Goal: Information Seeking & Learning: Learn about a topic

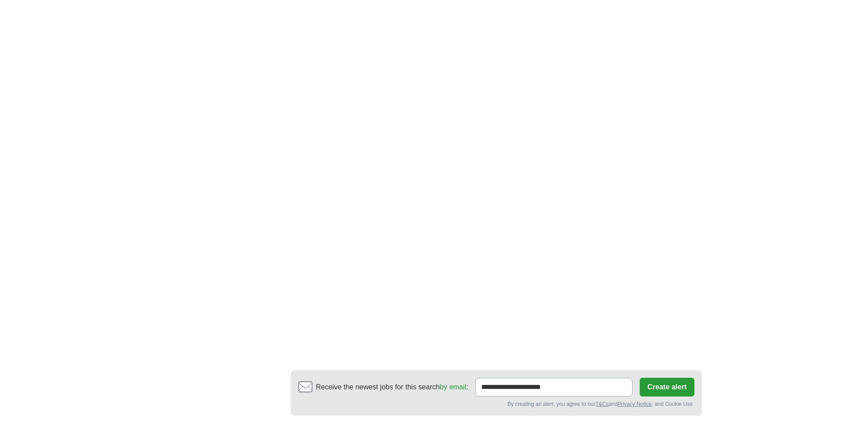
scroll to position [1380, 0]
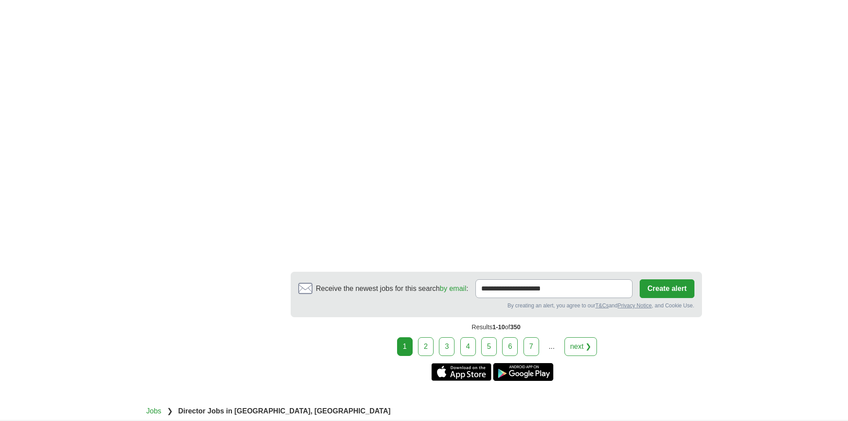
click at [428, 346] on link "2" at bounding box center [426, 346] width 16 height 19
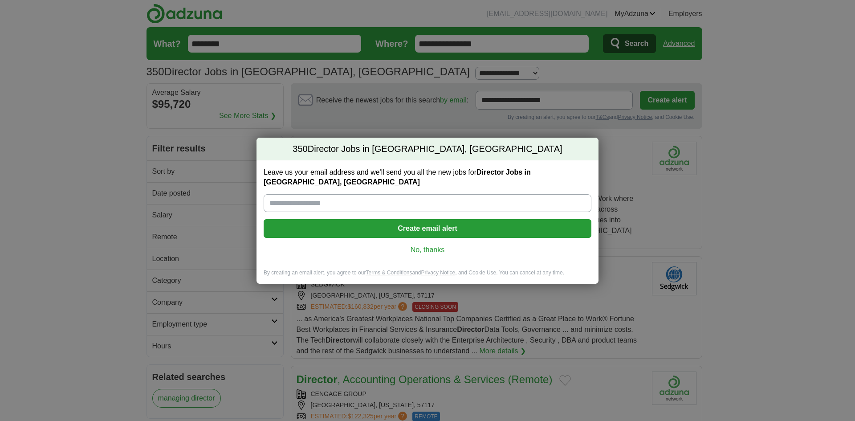
click at [456, 198] on input "Leave us your email address and we'll send you all the new jobs for Director Jo…" at bounding box center [428, 203] width 328 height 18
type input "**********"
click at [416, 224] on button "Create email alert" at bounding box center [428, 228] width 328 height 19
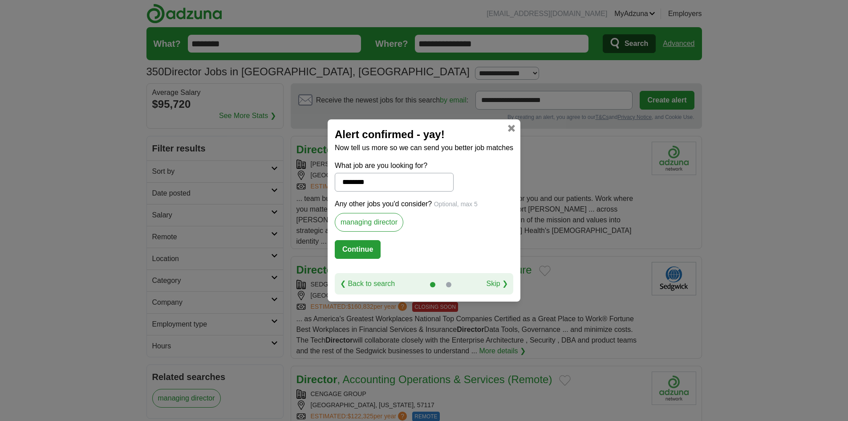
click at [509, 126] on link at bounding box center [511, 128] width 7 height 7
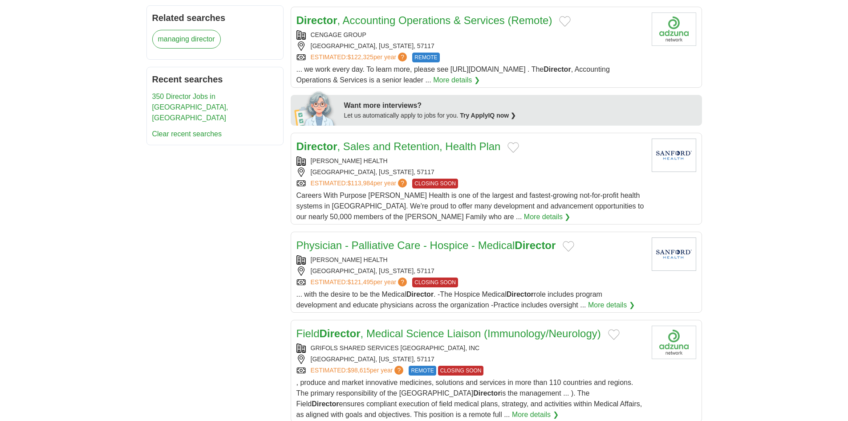
scroll to position [401, 0]
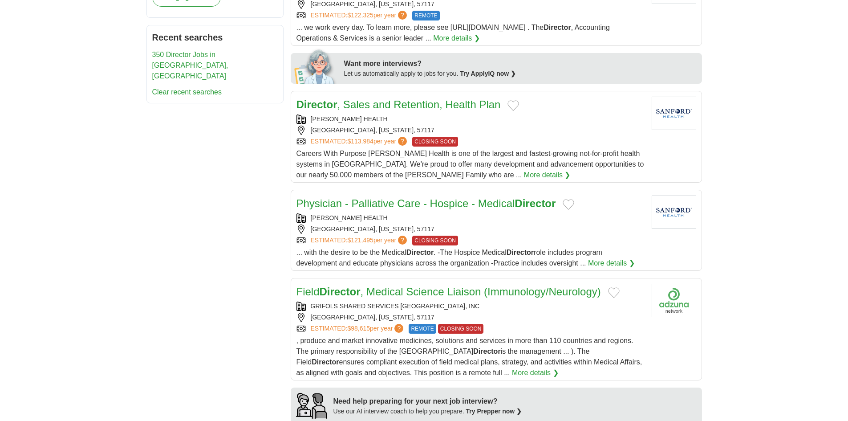
click at [350, 98] on link "Director , Sales and Retention, Health Plan" at bounding box center [399, 104] width 204 height 12
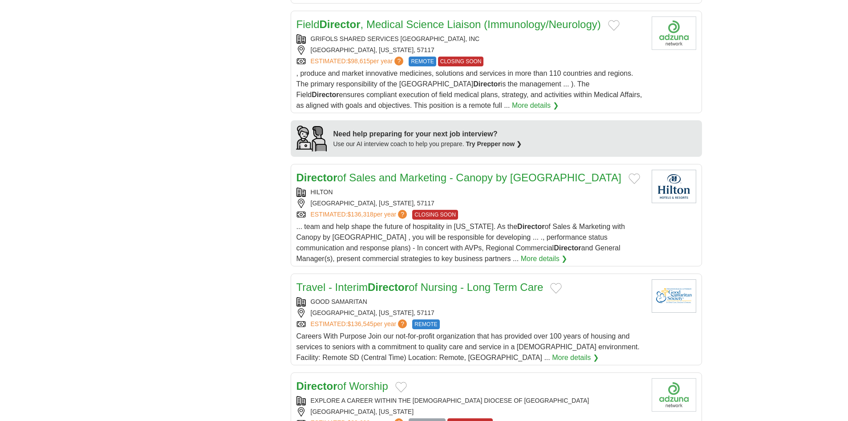
scroll to position [712, 0]
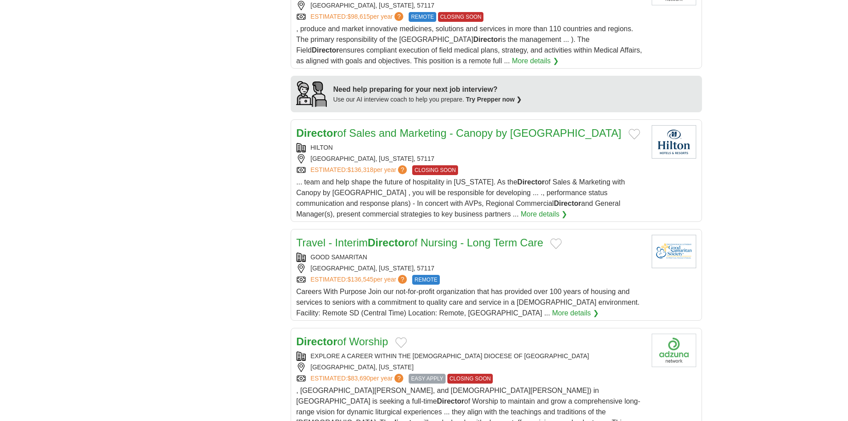
click at [334, 127] on strong "Director" at bounding box center [317, 133] width 41 height 12
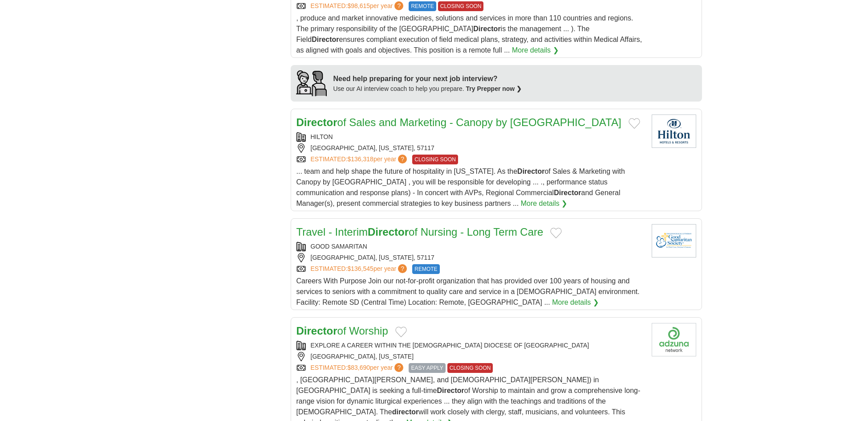
scroll to position [712, 0]
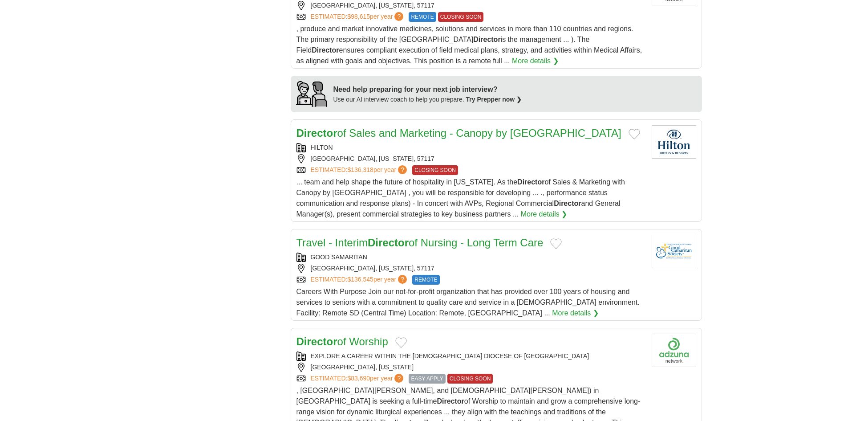
click at [629, 129] on button "Add to favorite jobs" at bounding box center [635, 134] width 12 height 11
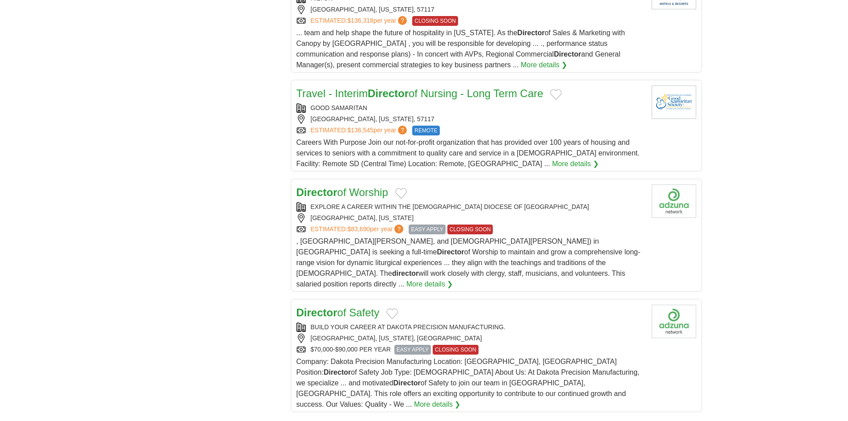
scroll to position [891, 0]
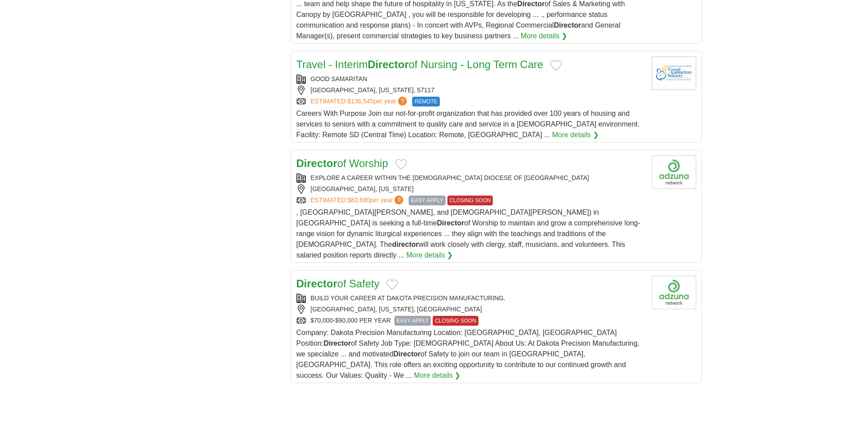
click at [441, 250] on link "More details ❯" at bounding box center [430, 255] width 47 height 11
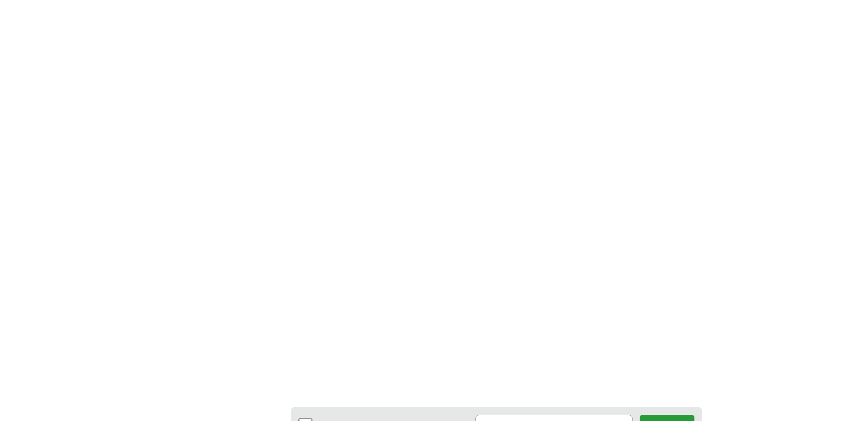
scroll to position [1380, 0]
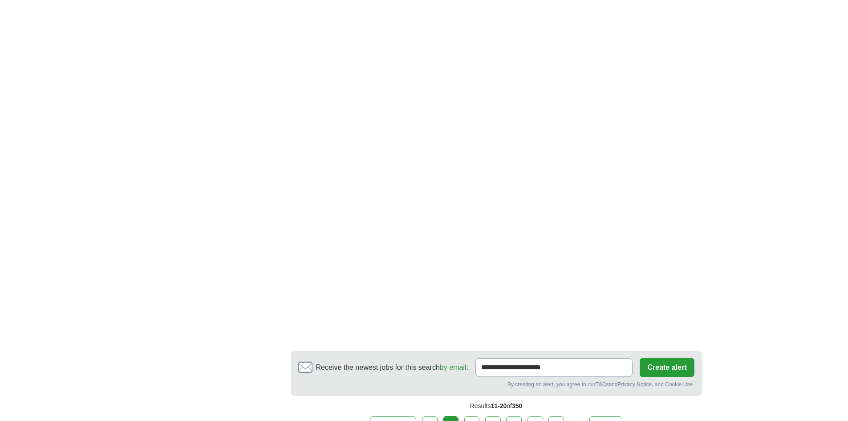
click at [469, 416] on link "3" at bounding box center [472, 425] width 16 height 19
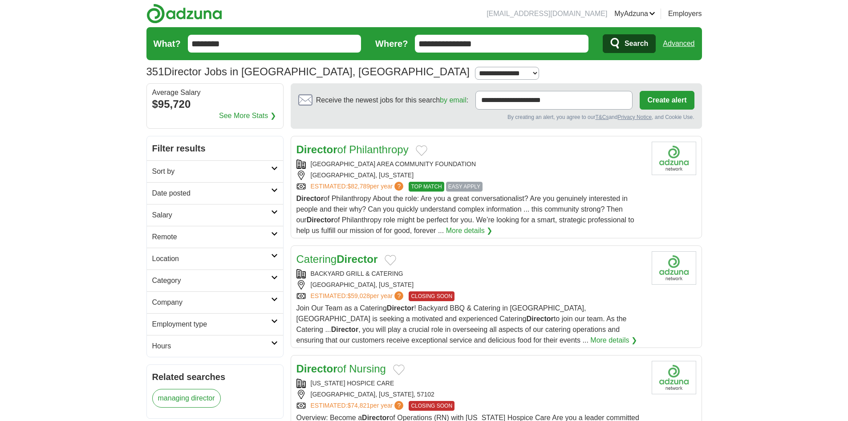
click at [359, 149] on link "Director of Philanthropy" at bounding box center [353, 149] width 112 height 12
